Goal: Ask a question

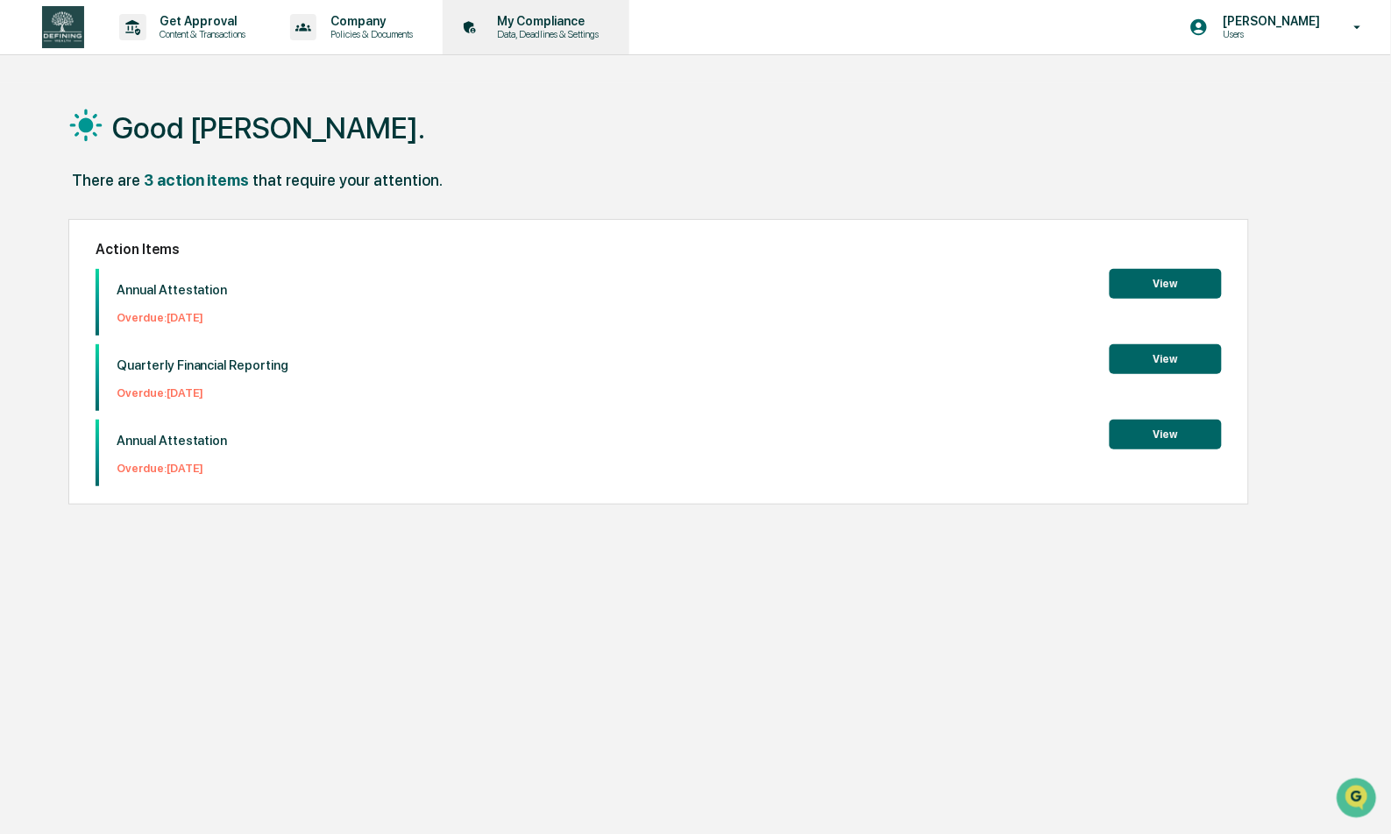
click at [474, 23] on icon at bounding box center [469, 27] width 11 height 12
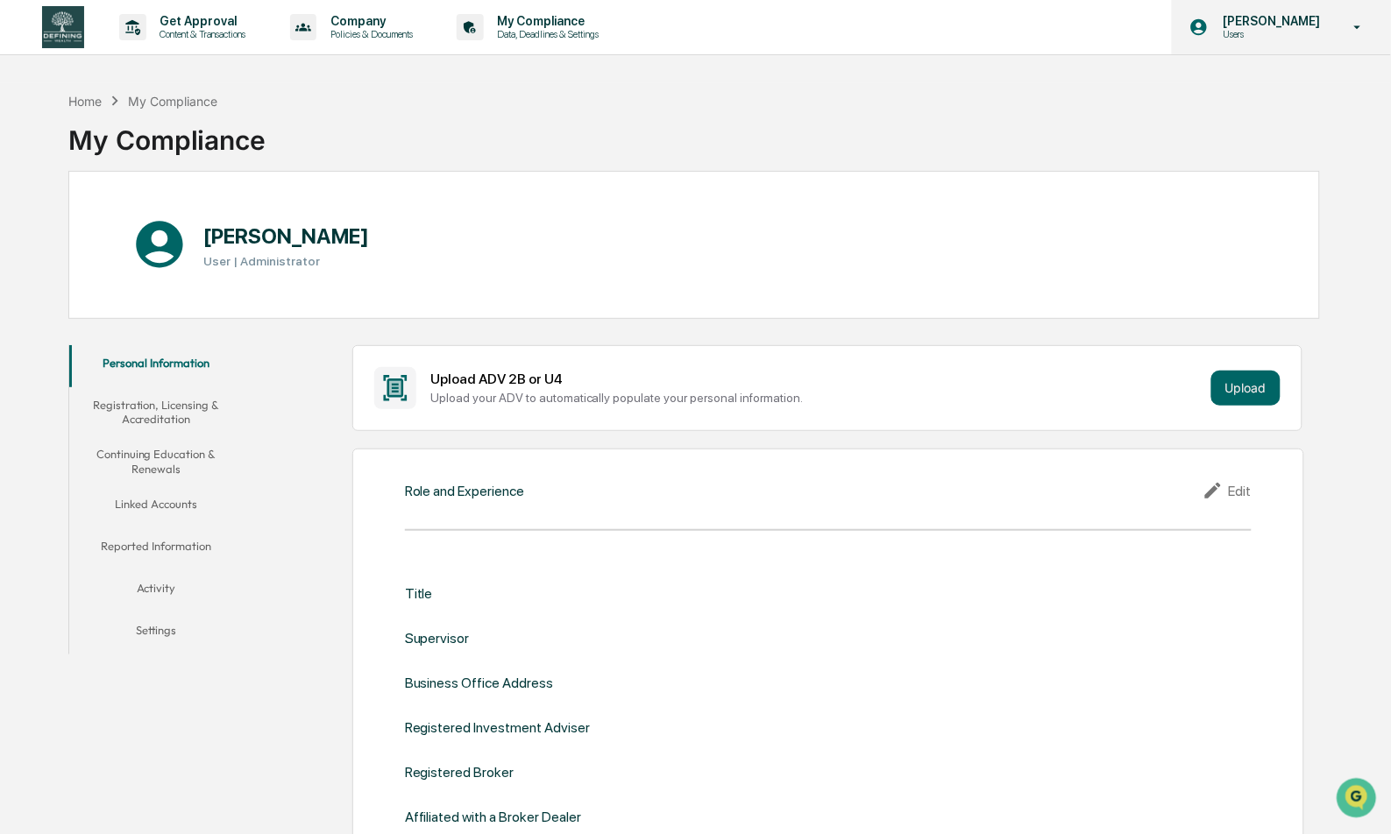
click at [1237, 26] on p "[PERSON_NAME]" at bounding box center [1268, 21] width 120 height 14
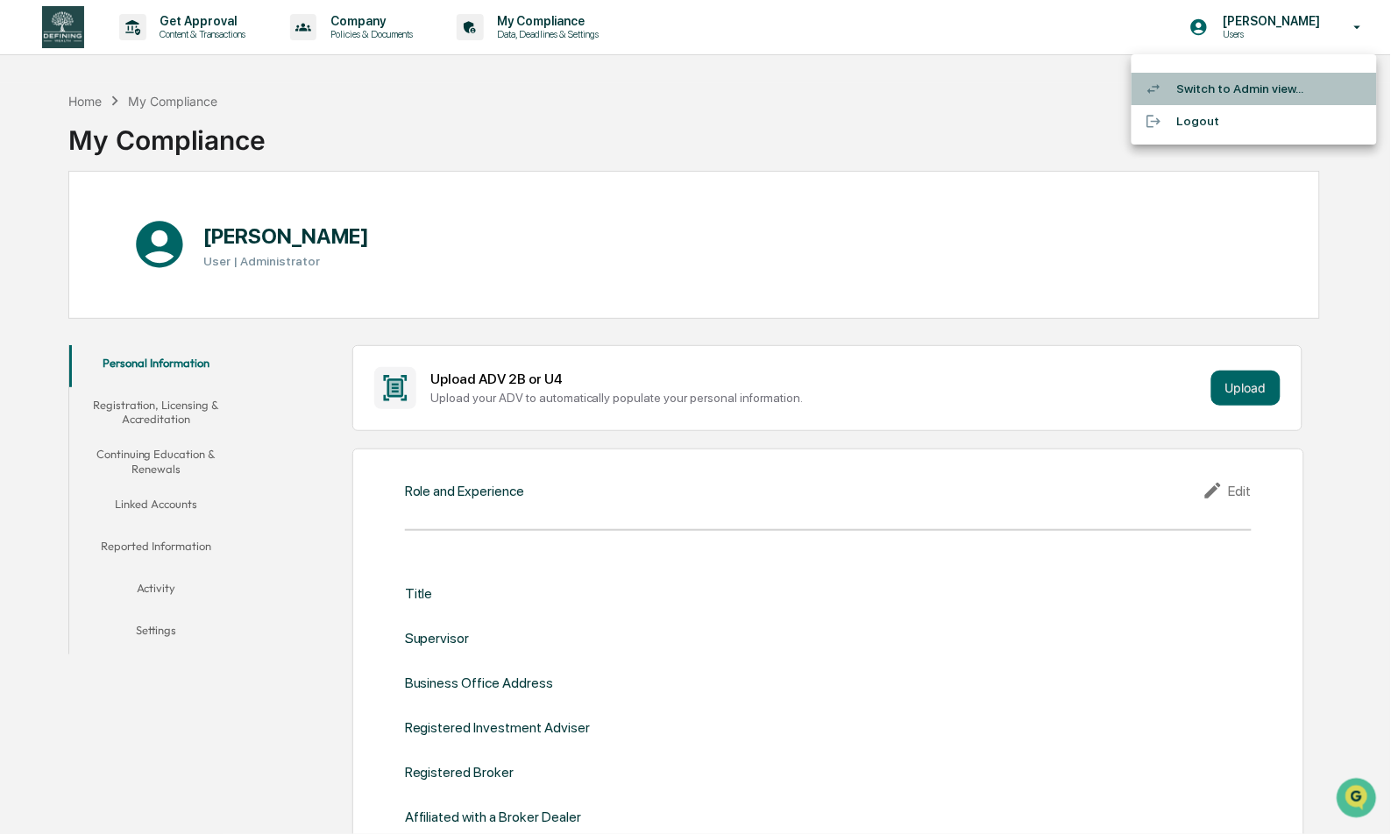
click at [1229, 88] on li "Switch to Admin view..." at bounding box center [1253, 89] width 245 height 32
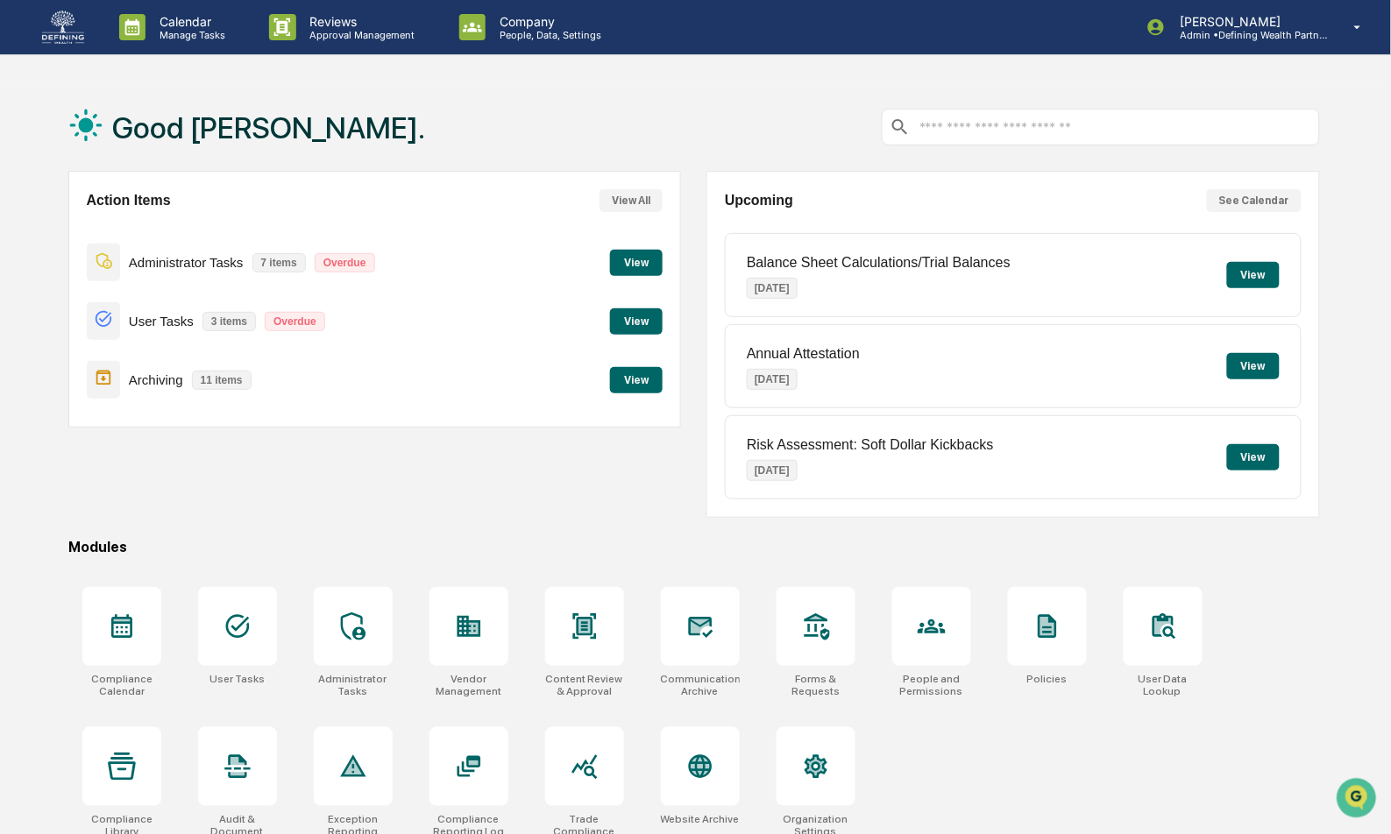
scroll to position [83, 0]
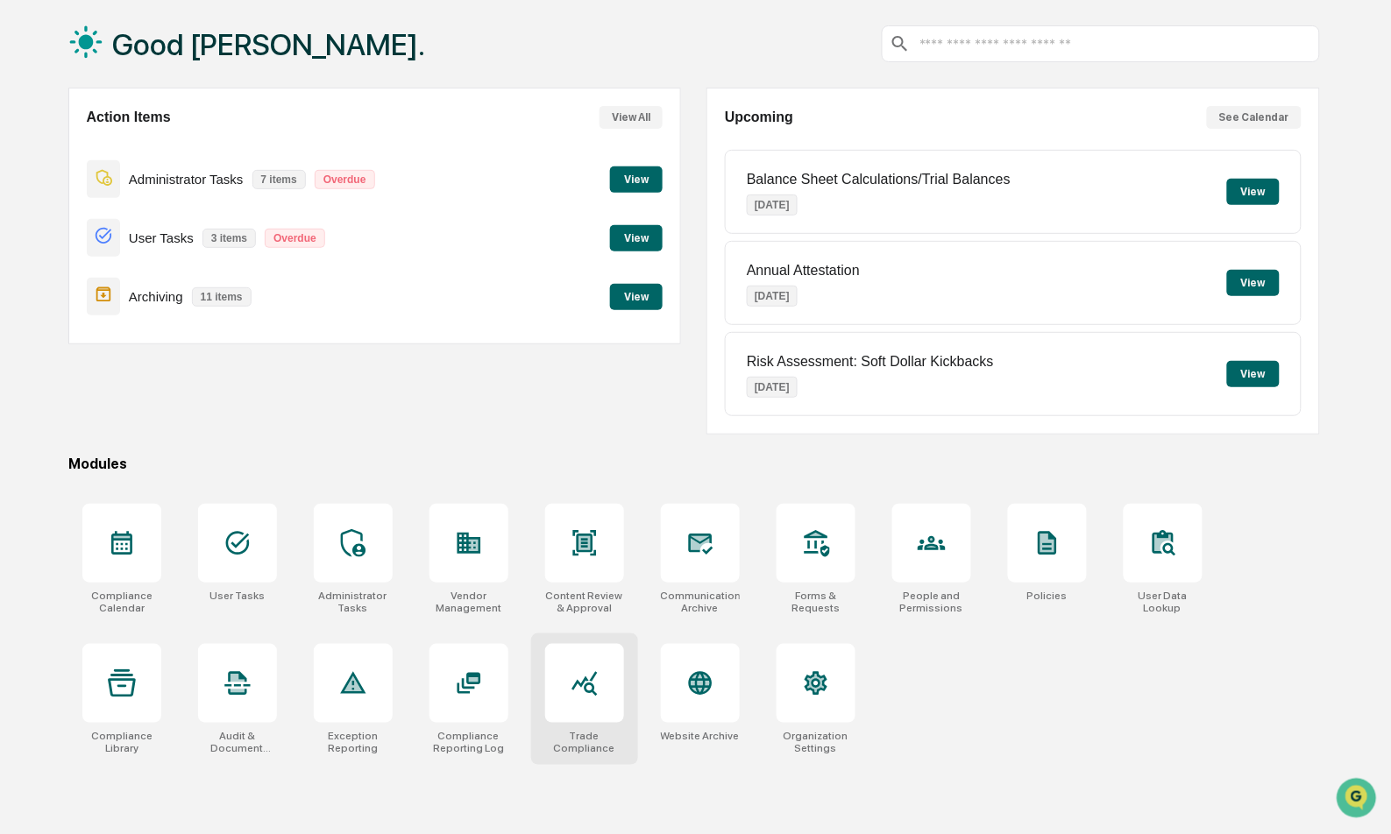
click at [574, 707] on div at bounding box center [584, 683] width 79 height 79
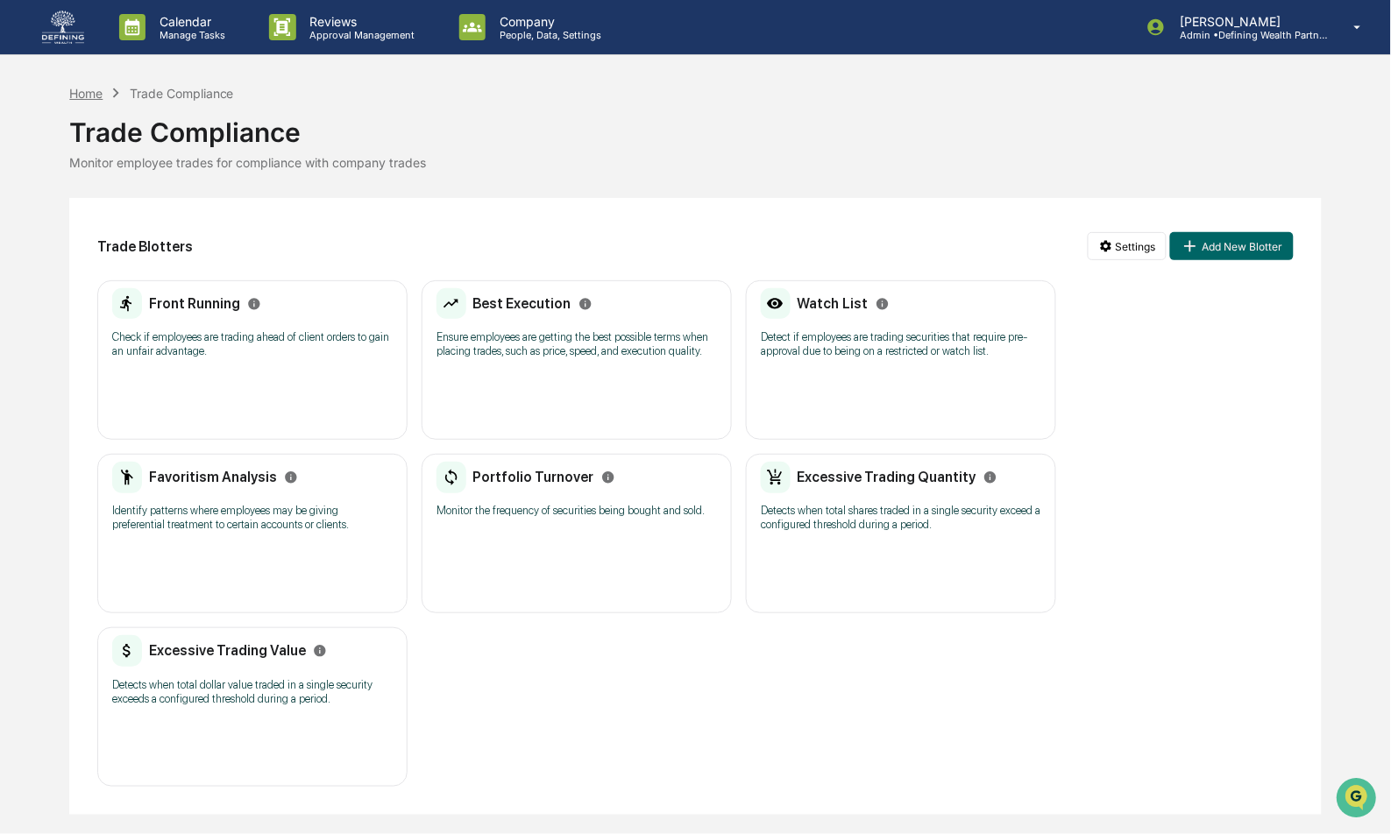
click at [94, 96] on div "Home" at bounding box center [85, 93] width 33 height 15
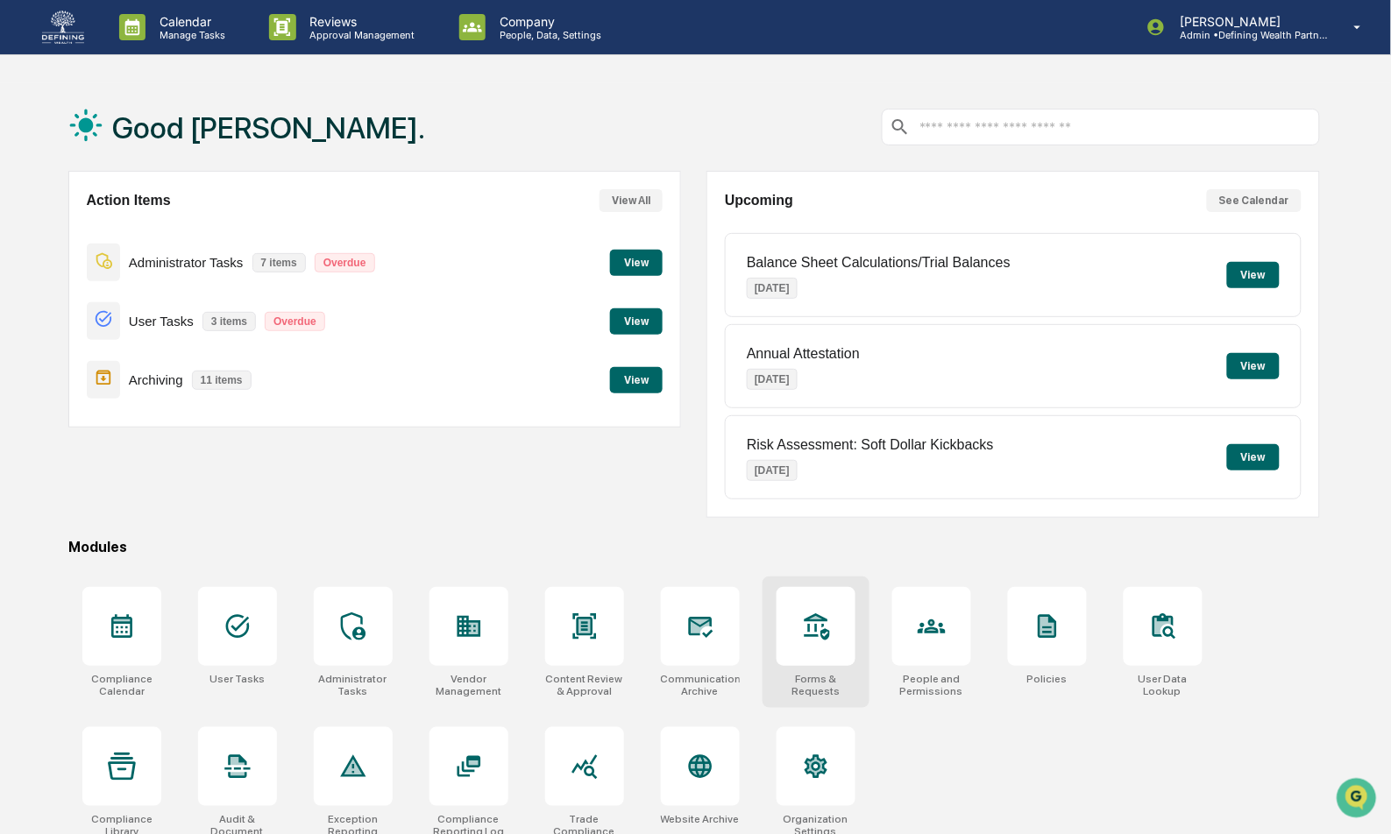
click at [823, 633] on icon at bounding box center [816, 626] width 28 height 28
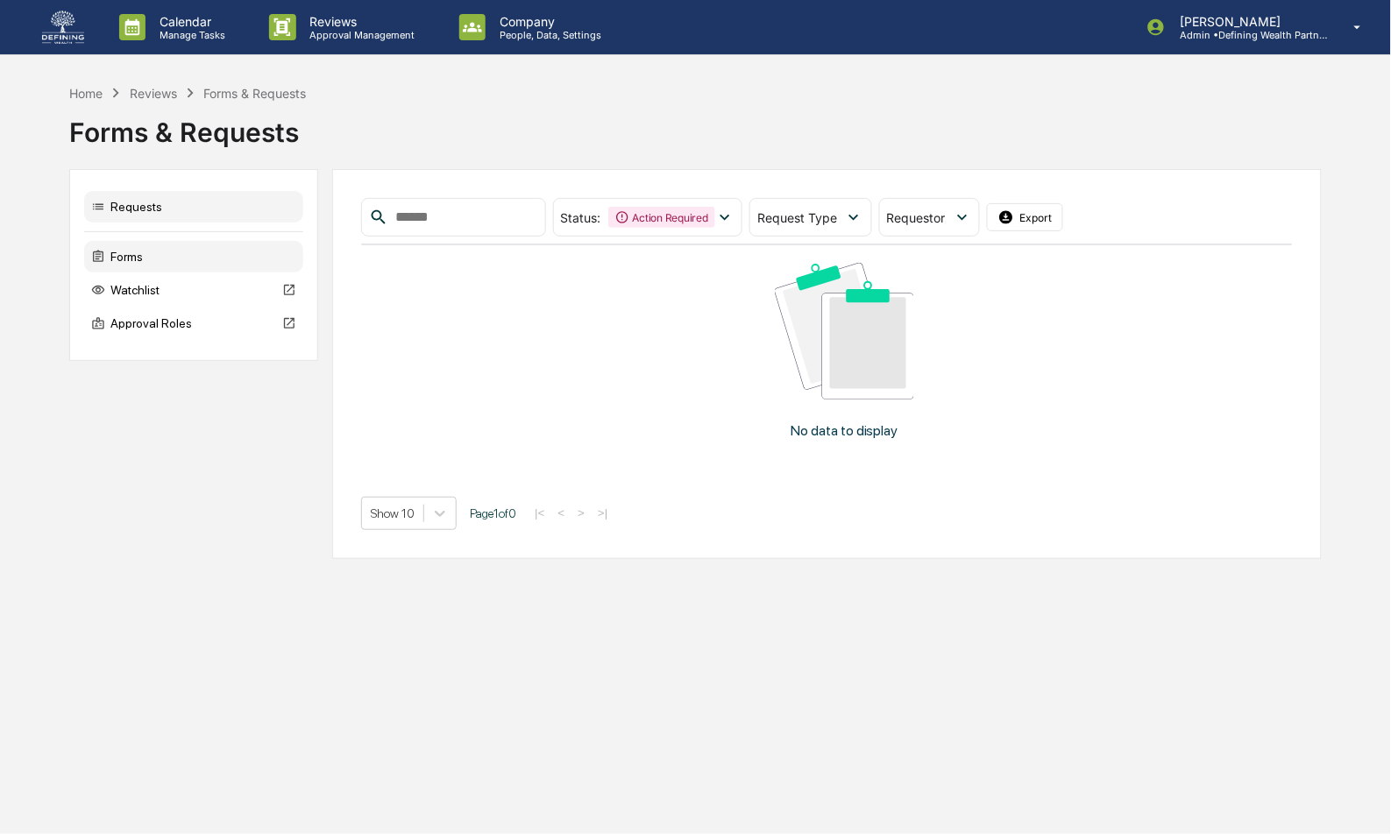
click at [171, 254] on div "Forms" at bounding box center [193, 257] width 219 height 32
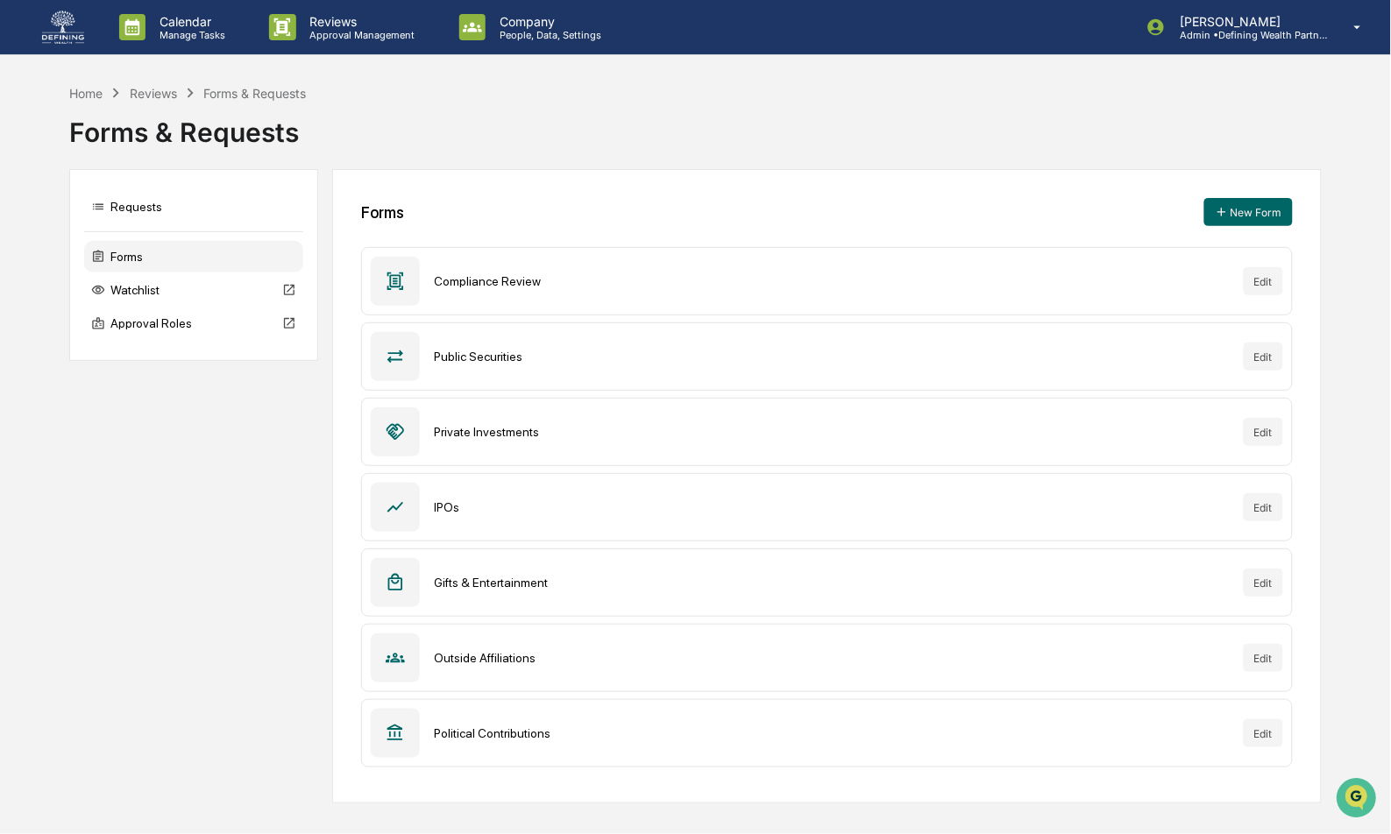
click at [171, 89] on div "Reviews" at bounding box center [153, 93] width 47 height 15
click at [103, 91] on div "Home" at bounding box center [85, 93] width 33 height 15
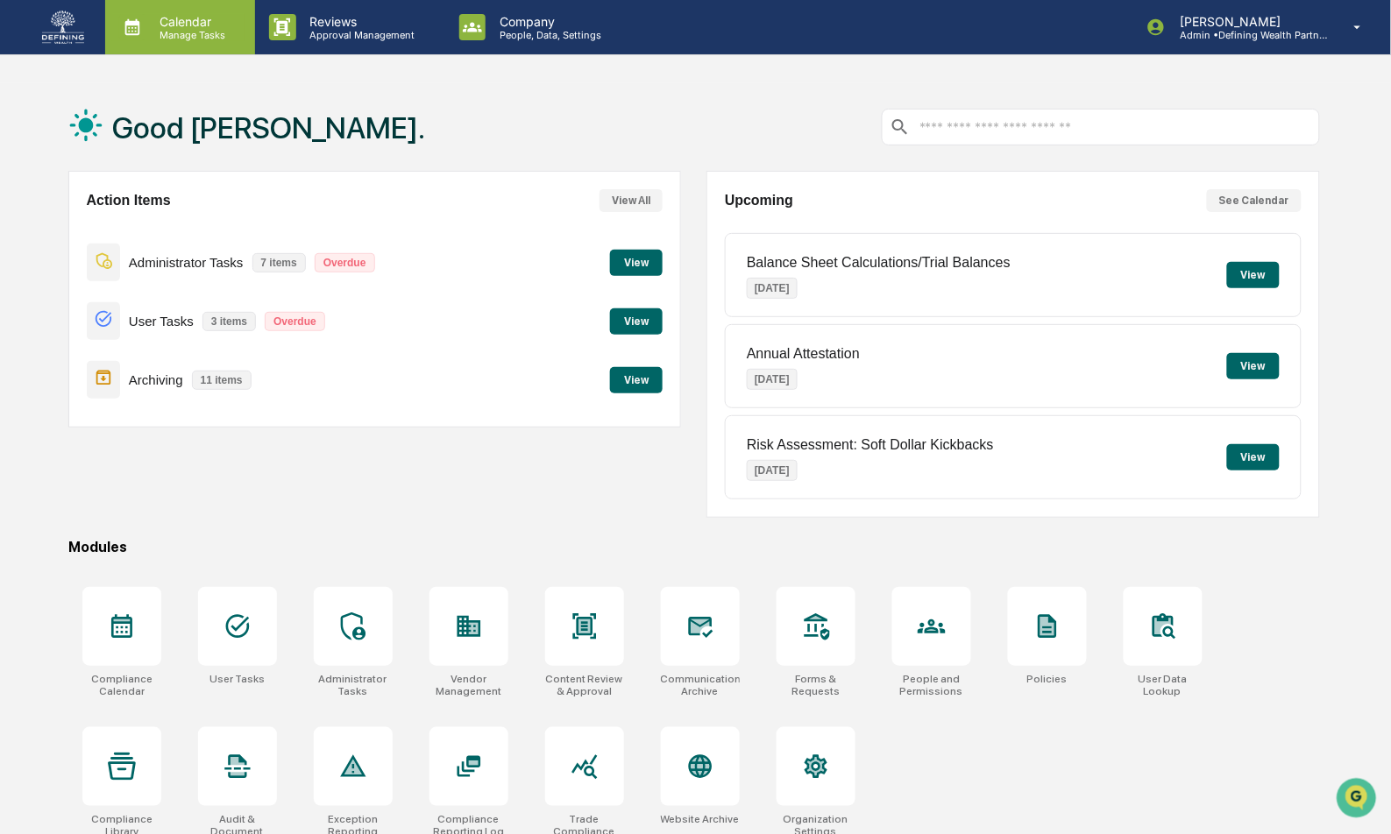
click at [210, 33] on p "Manage Tasks" at bounding box center [189, 35] width 88 height 12
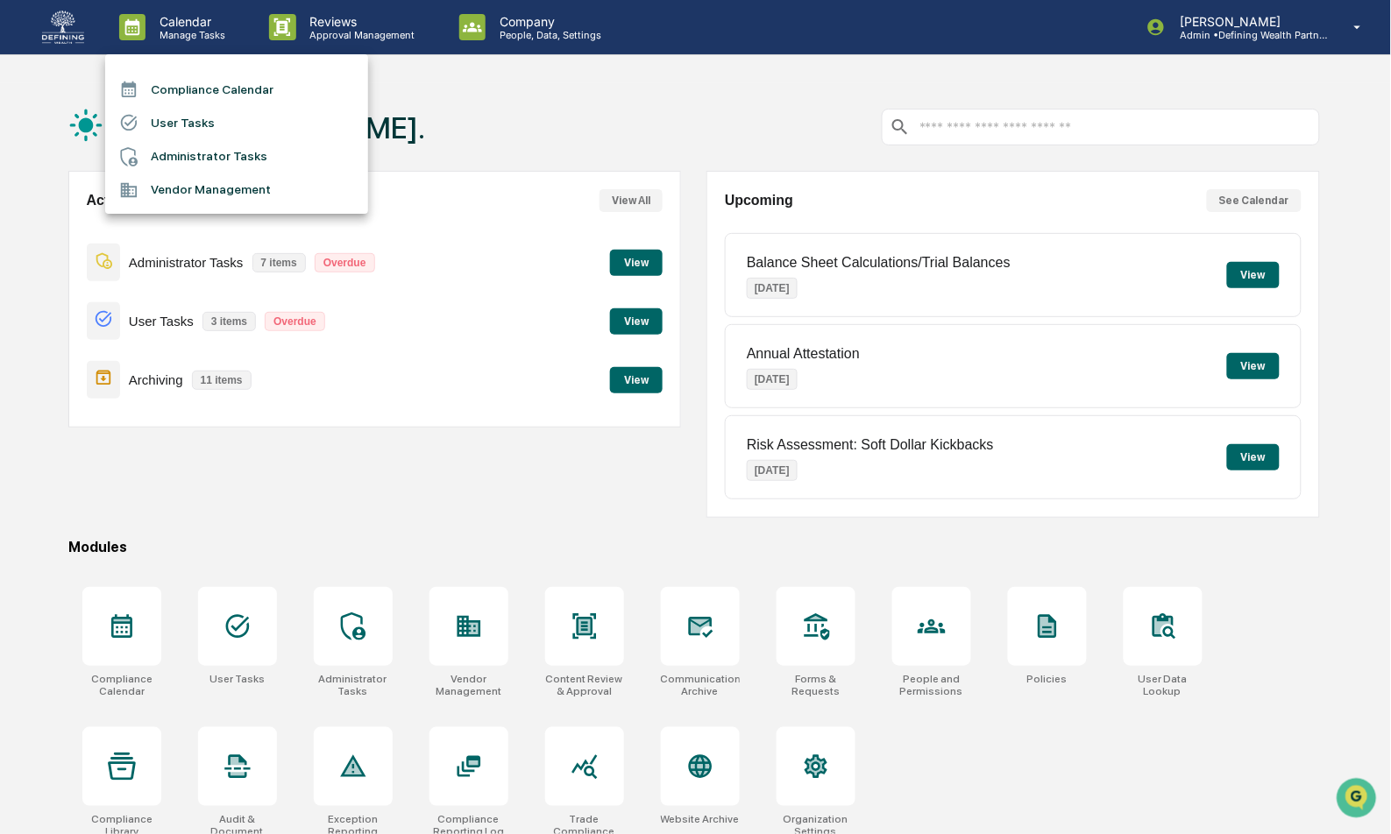
click at [96, 31] on div at bounding box center [695, 417] width 1391 height 834
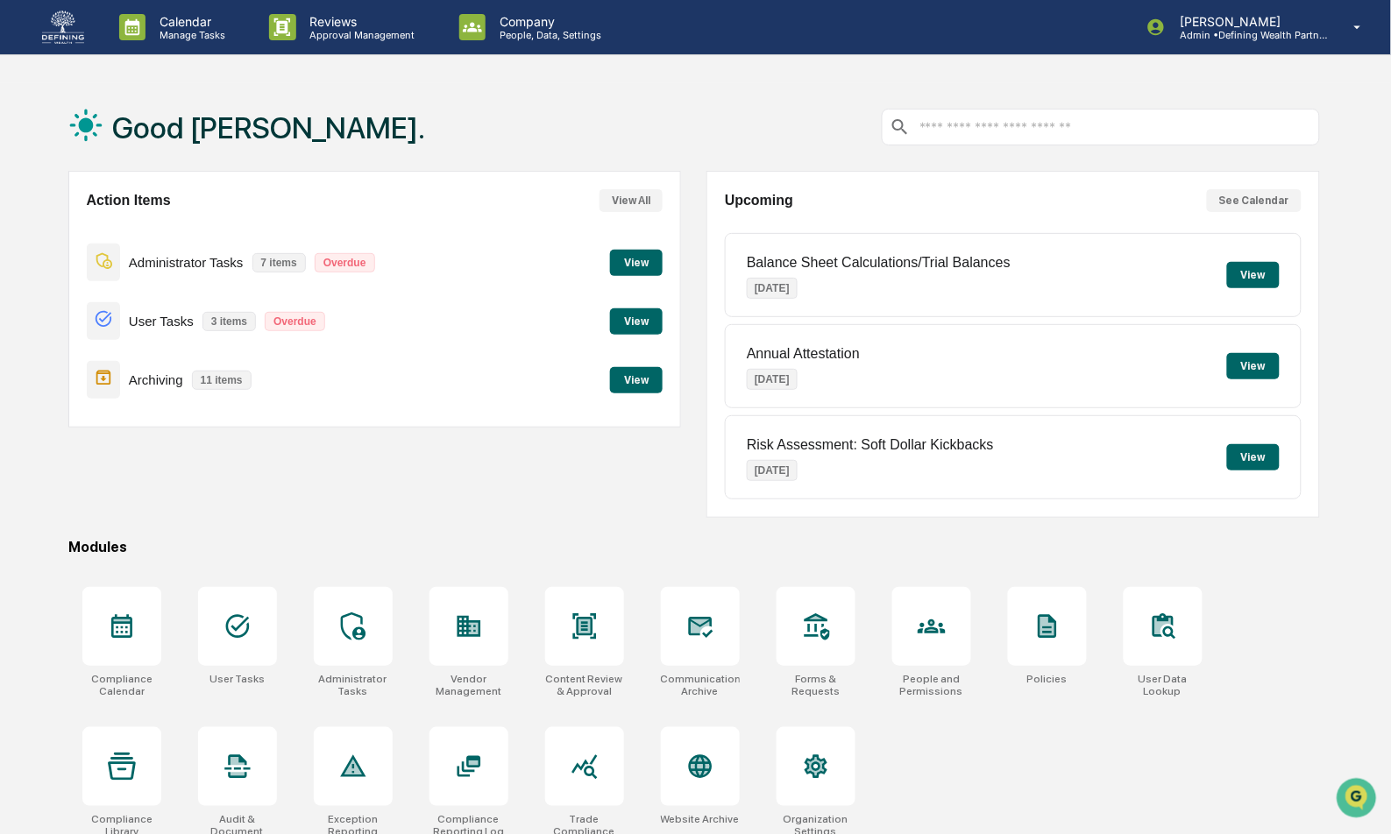
click at [80, 32] on img at bounding box center [63, 27] width 42 height 33
click at [1348, 799] on icon "Open customer support" at bounding box center [1356, 819] width 44 height 44
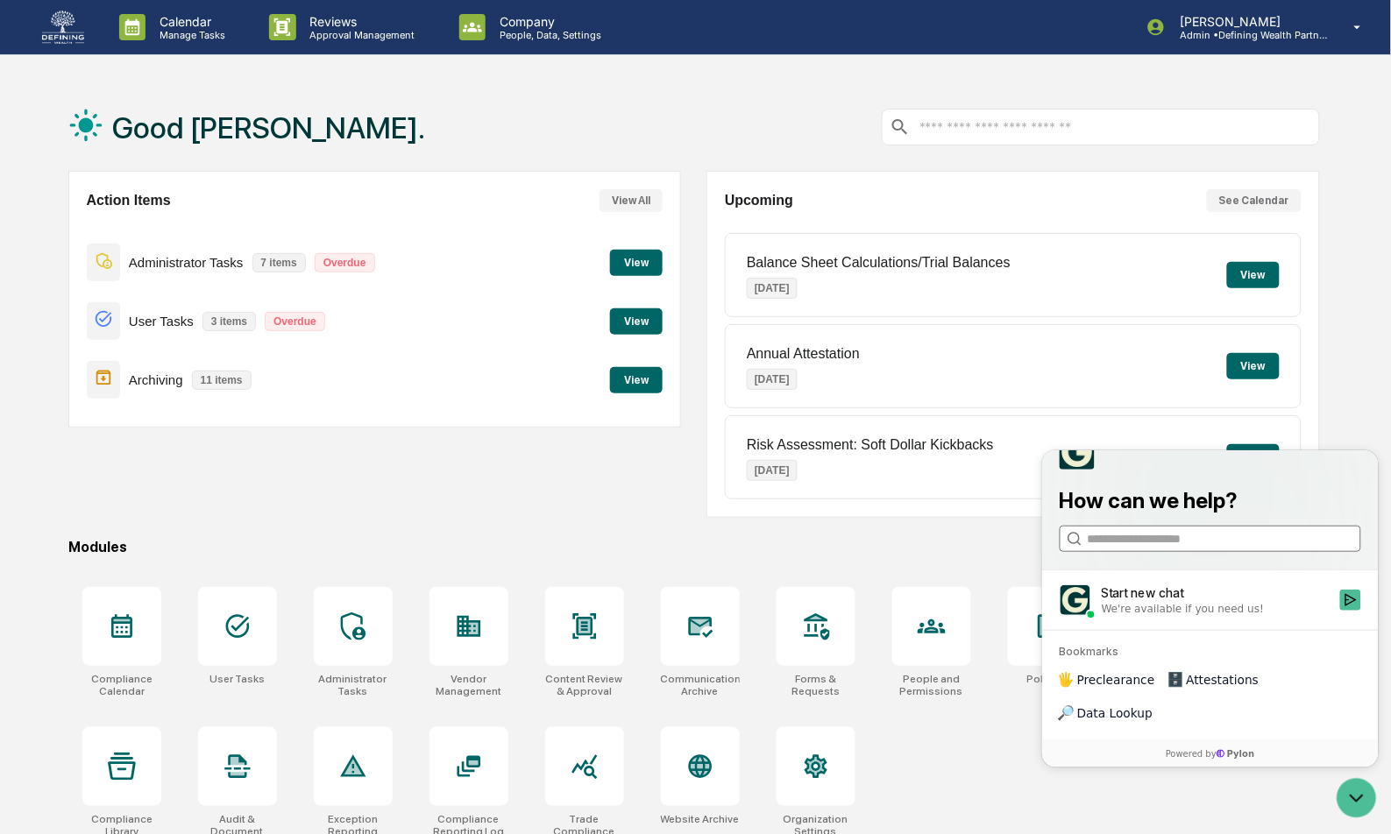
click at [1168, 548] on input "search" at bounding box center [1208, 538] width 244 height 18
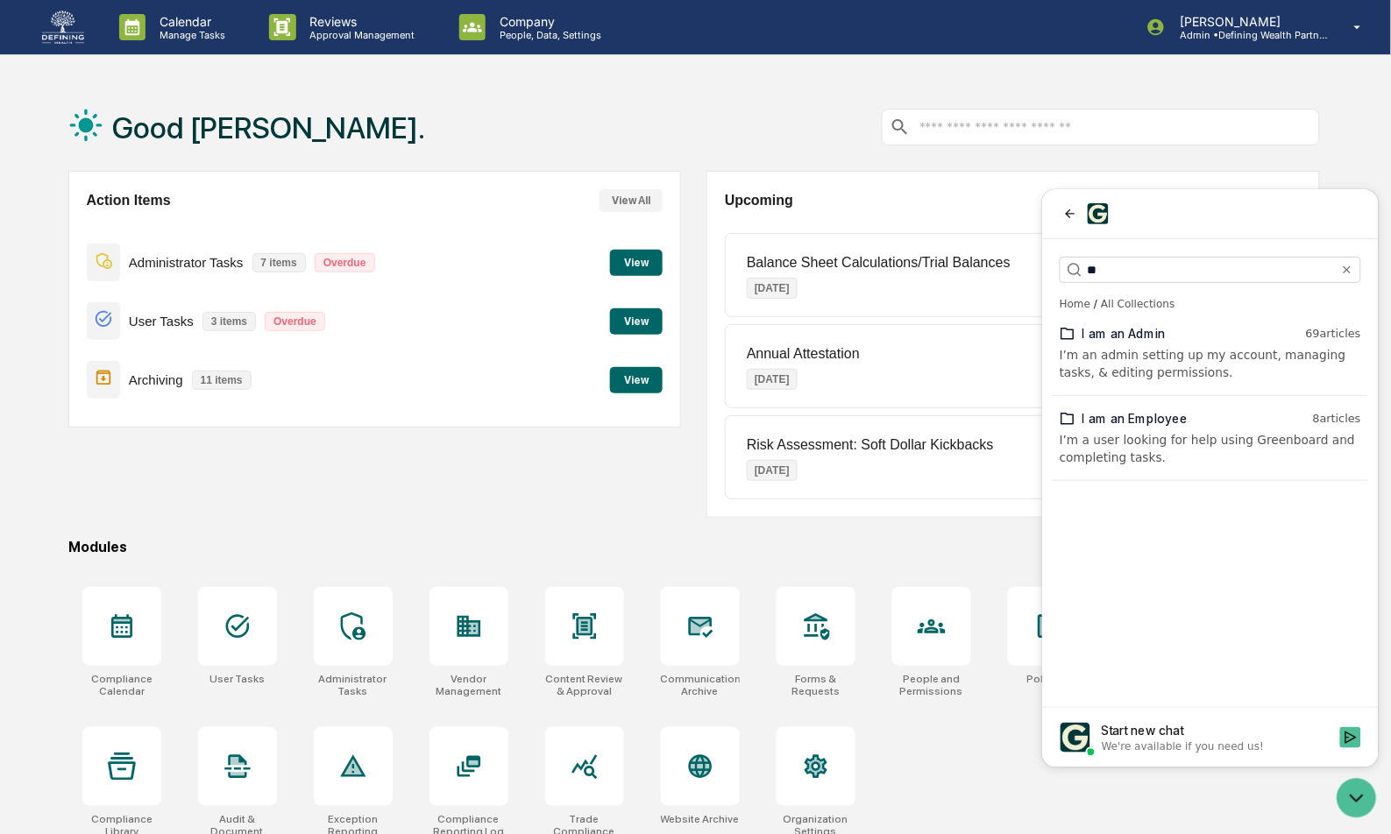
type input "*"
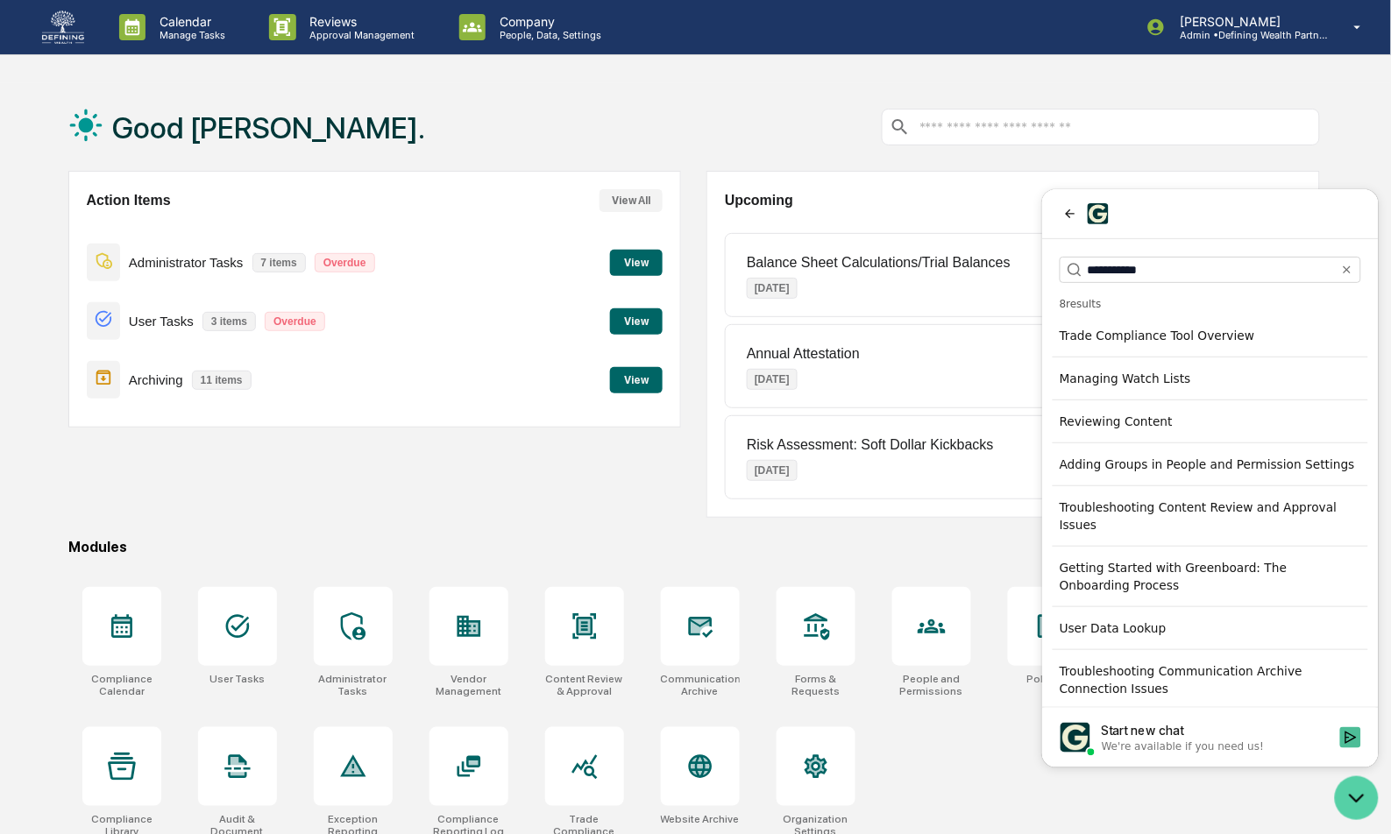
type input "**********"
click at [1344, 803] on icon "Open customer support" at bounding box center [1356, 797] width 44 height 44
